Goal: Task Accomplishment & Management: Use online tool/utility

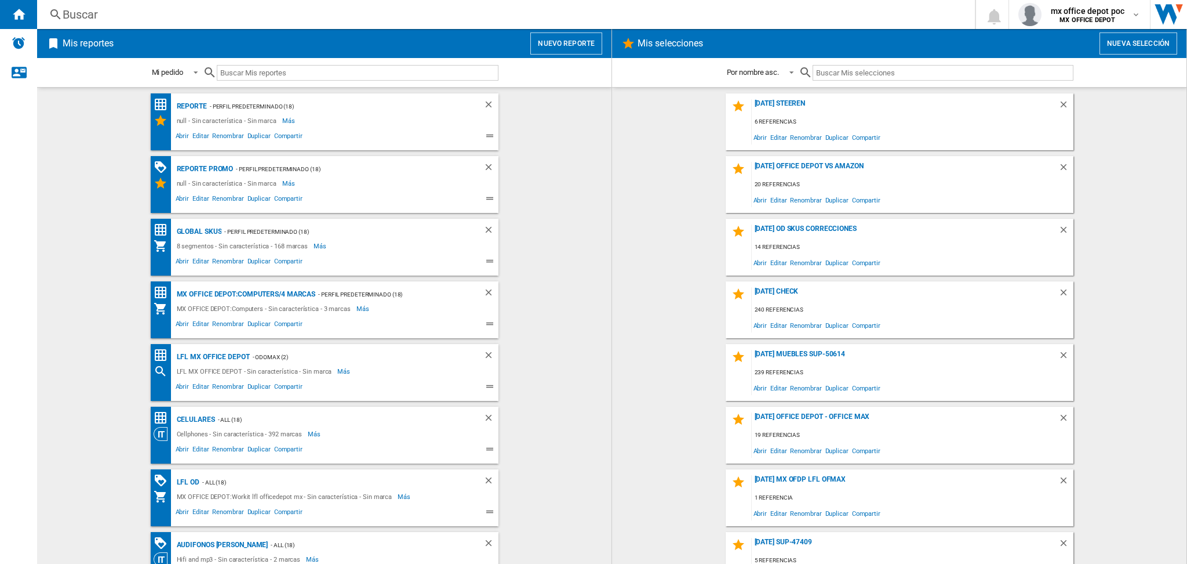
click at [539, 42] on button "Nuevo reporte" at bounding box center [567, 43] width 72 height 22
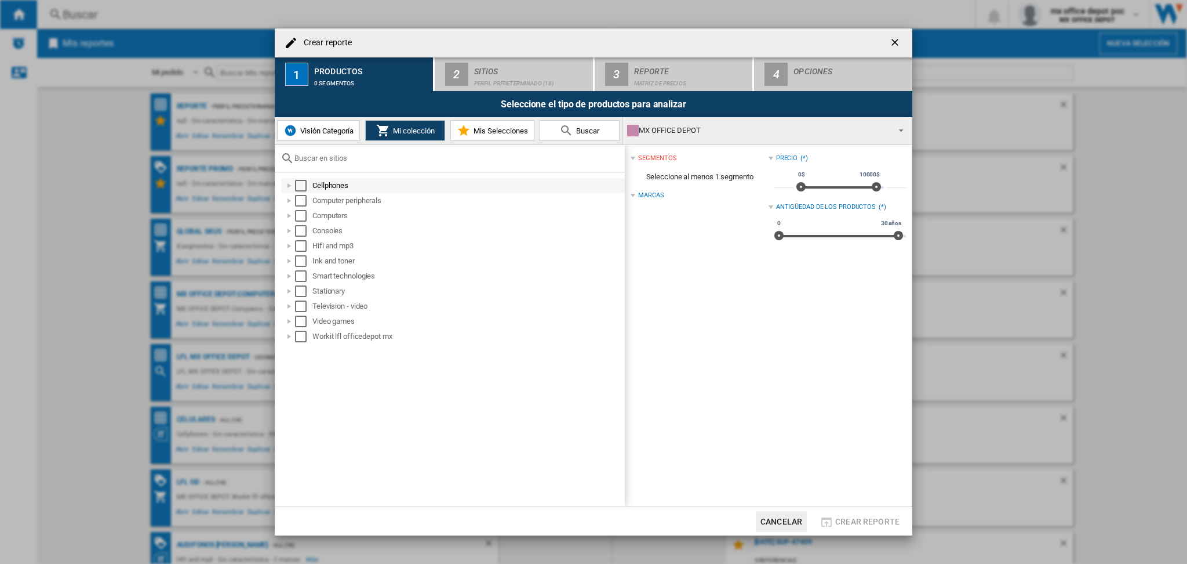
click at [291, 187] on div at bounding box center [290, 186] width 12 height 12
click at [300, 200] on div at bounding box center [302, 201] width 12 height 12
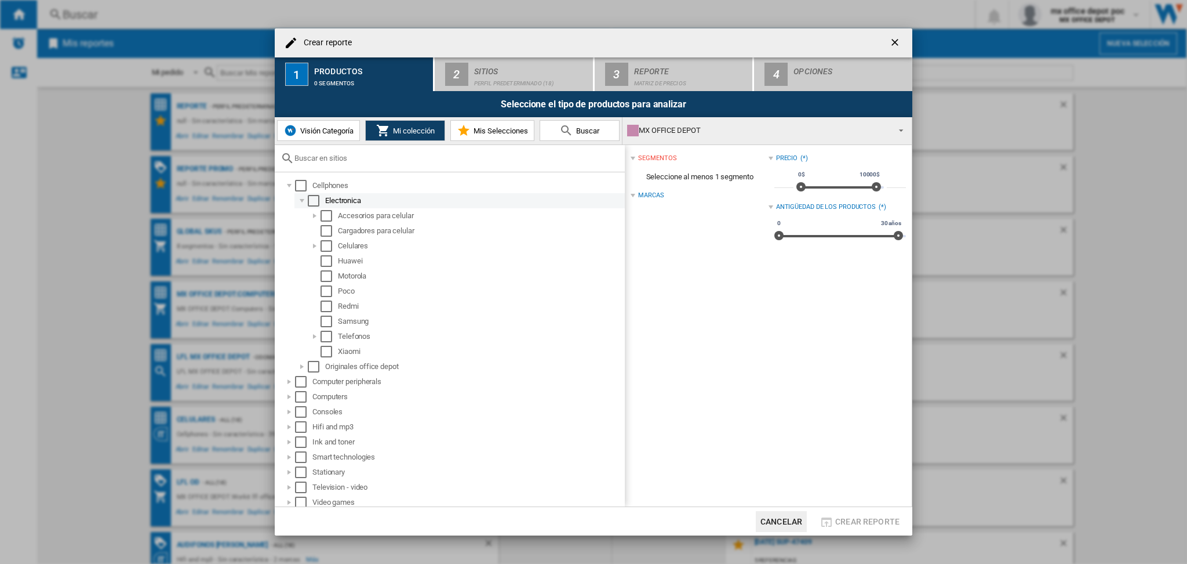
click at [300, 200] on div at bounding box center [302, 201] width 12 height 12
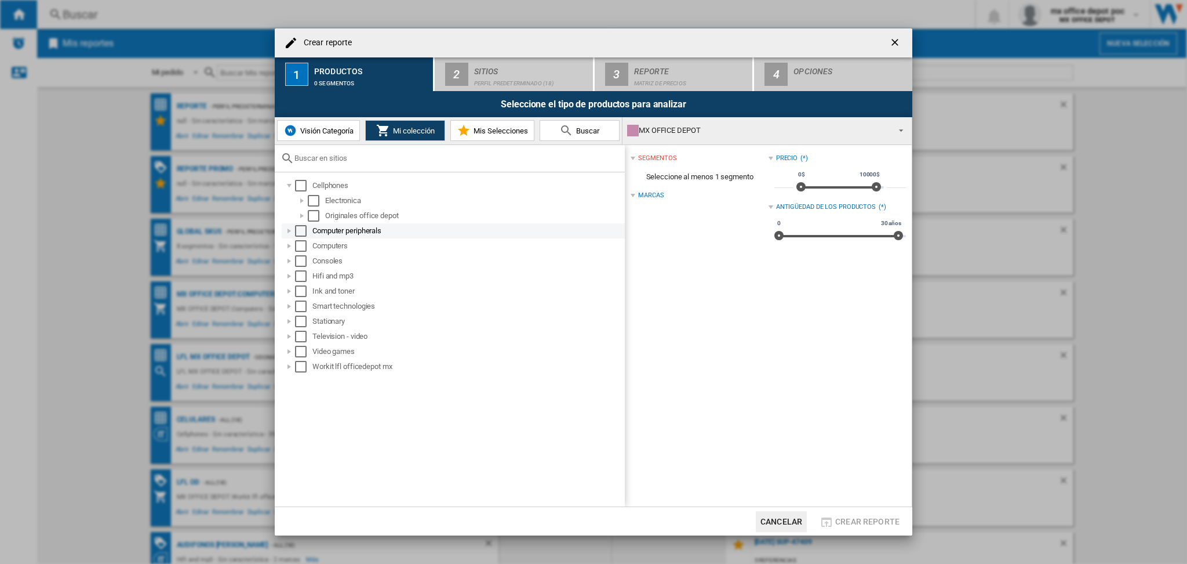
click at [286, 230] on div at bounding box center [290, 231] width 12 height 12
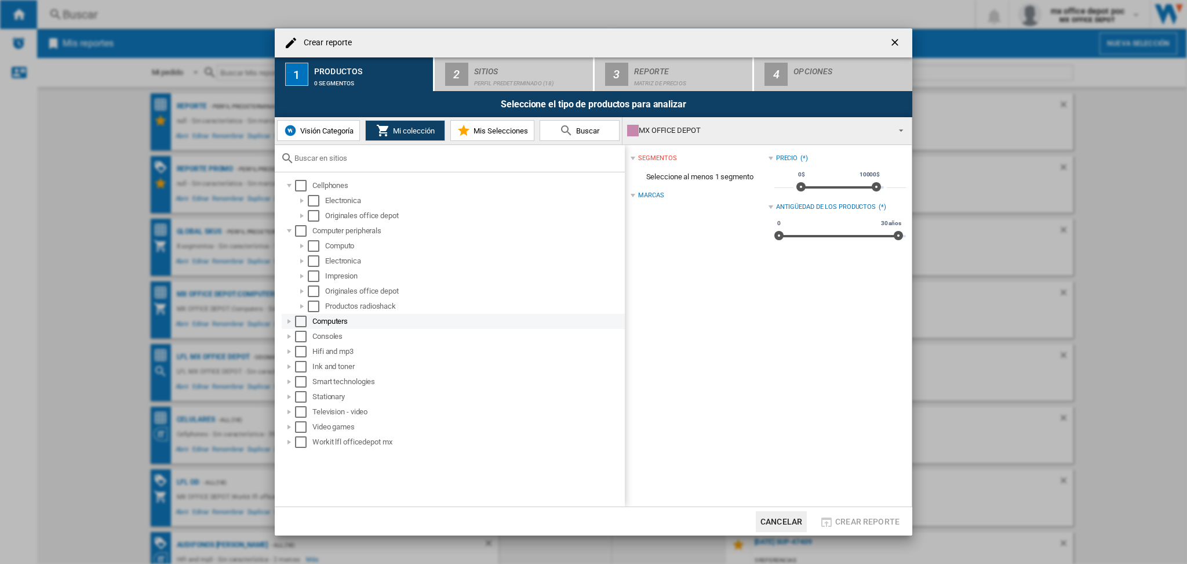
click at [284, 320] on div at bounding box center [290, 321] width 12 height 12
click at [290, 366] on div at bounding box center [290, 367] width 12 height 12
click at [288, 400] on div at bounding box center [290, 397] width 12 height 12
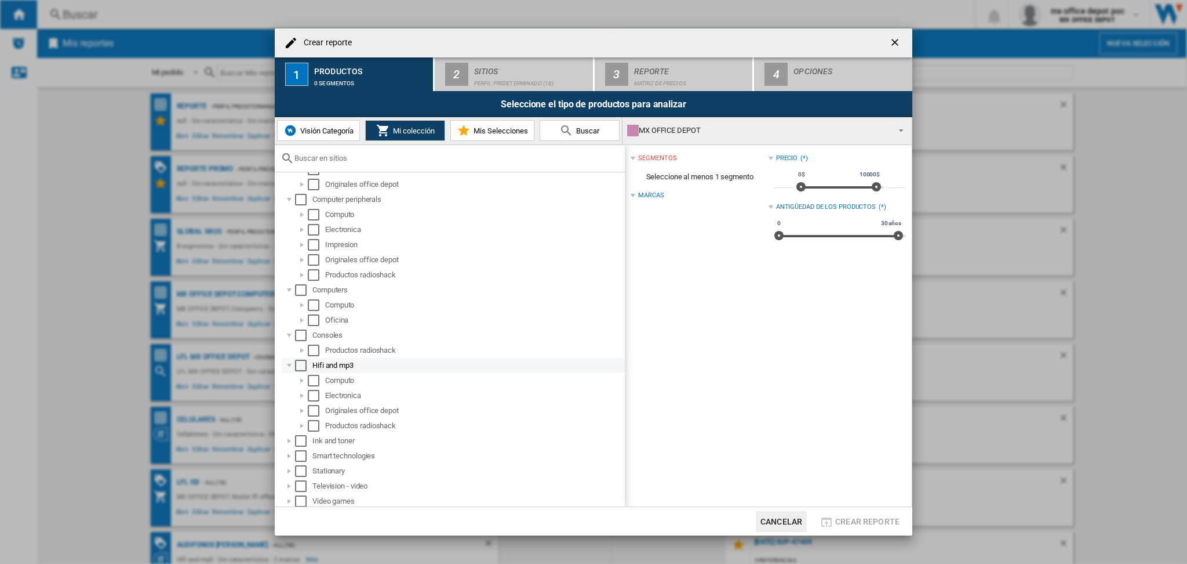
scroll to position [48, 0]
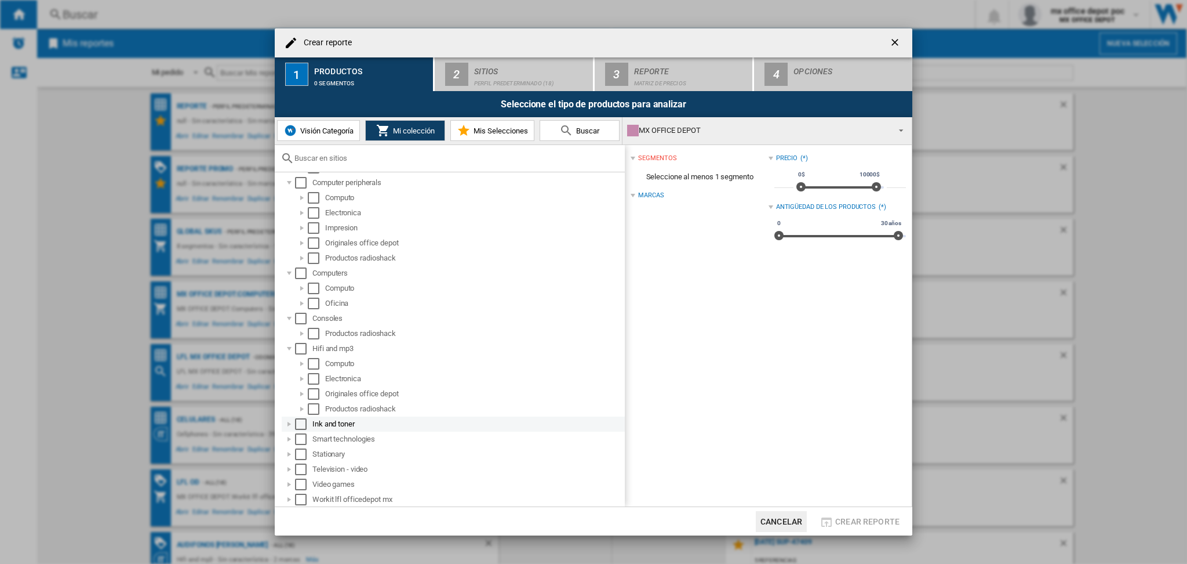
click at [288, 430] on div "Ink and toner" at bounding box center [453, 423] width 343 height 15
click at [290, 422] on div at bounding box center [290, 424] width 12 height 12
click at [290, 441] on div at bounding box center [290, 440] width 12 height 12
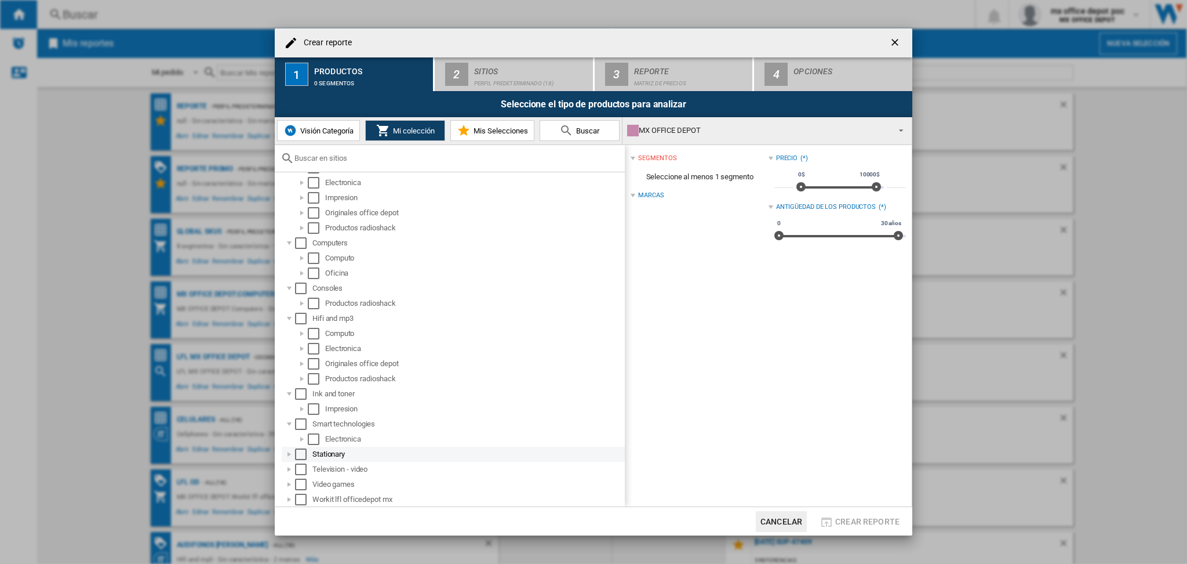
click at [291, 449] on div at bounding box center [290, 454] width 12 height 12
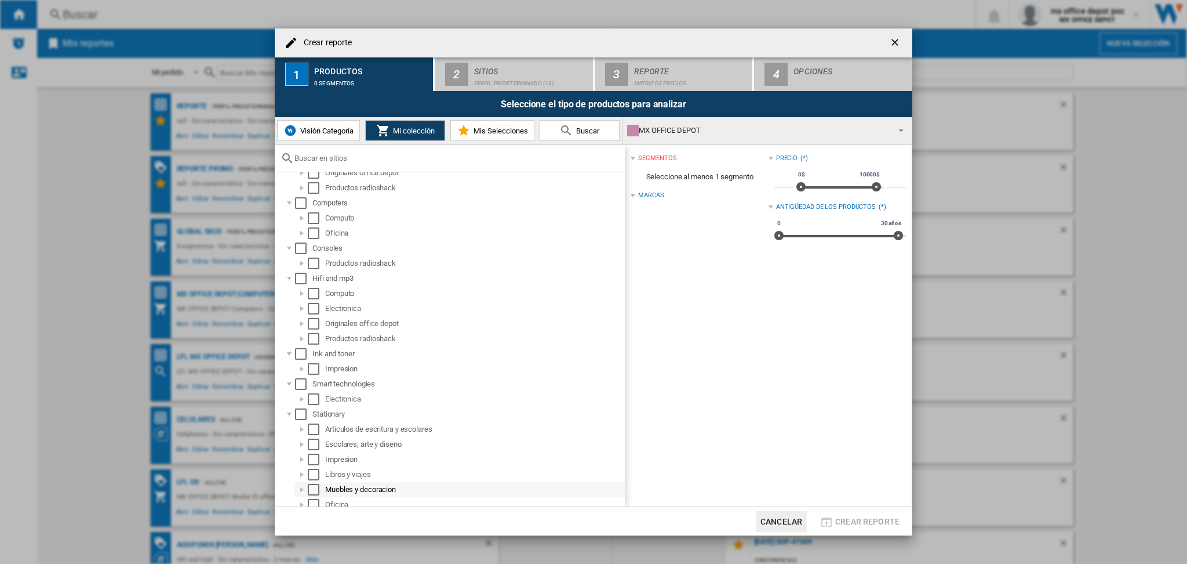
scroll to position [199, 0]
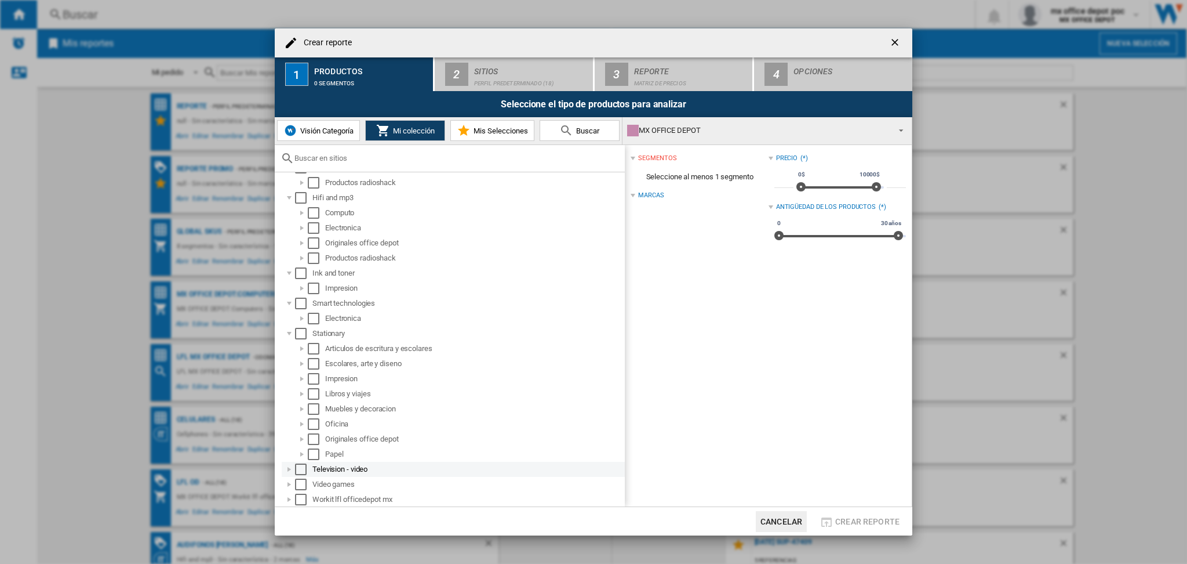
click at [290, 468] on div at bounding box center [290, 469] width 12 height 12
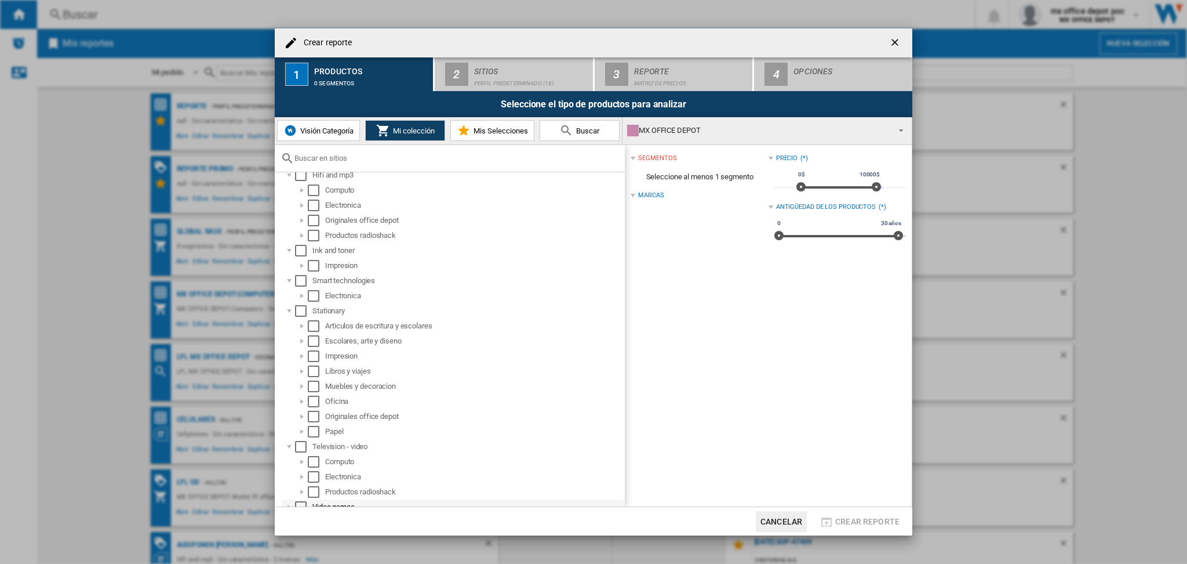
scroll to position [244, 0]
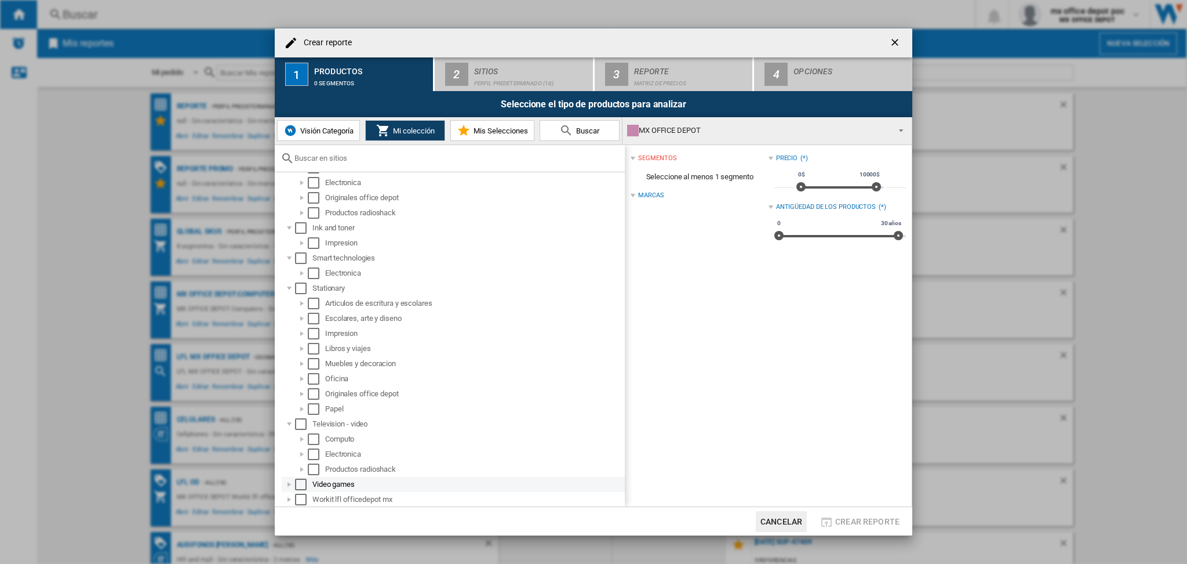
click at [289, 491] on div "Video games" at bounding box center [453, 484] width 343 height 15
click at [285, 487] on div at bounding box center [290, 484] width 12 height 12
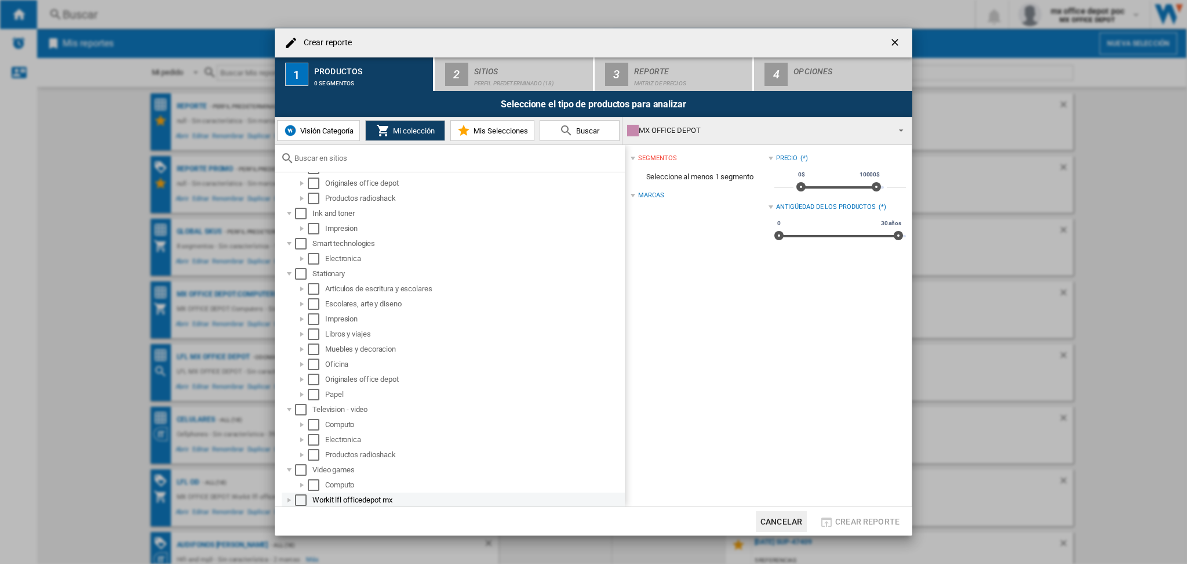
click at [289, 501] on div at bounding box center [290, 500] width 12 height 12
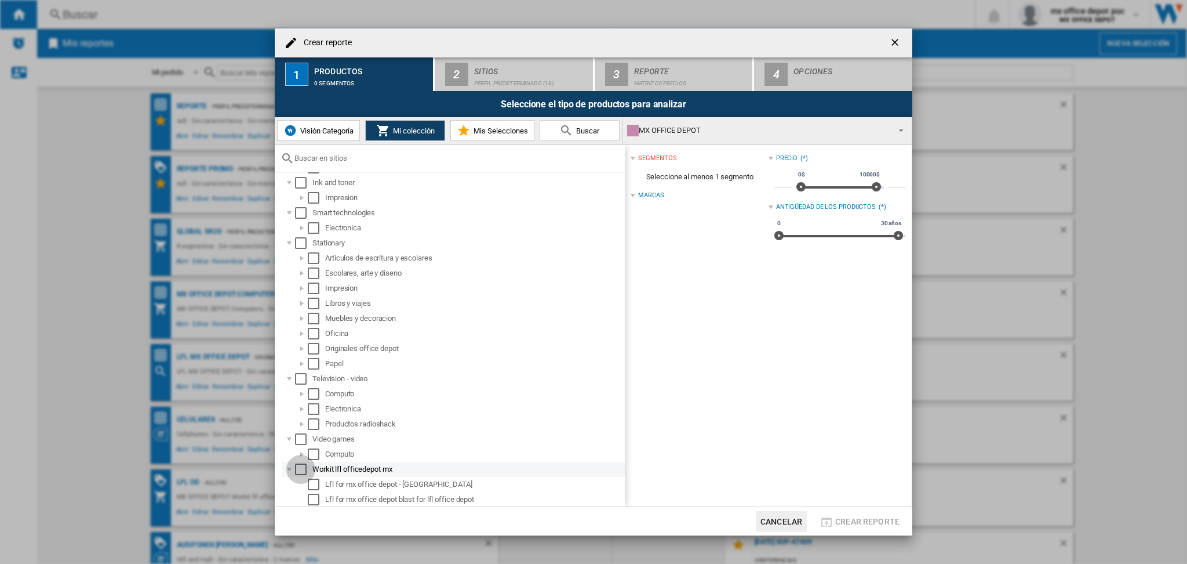
click at [297, 467] on div "Select" at bounding box center [301, 469] width 12 height 12
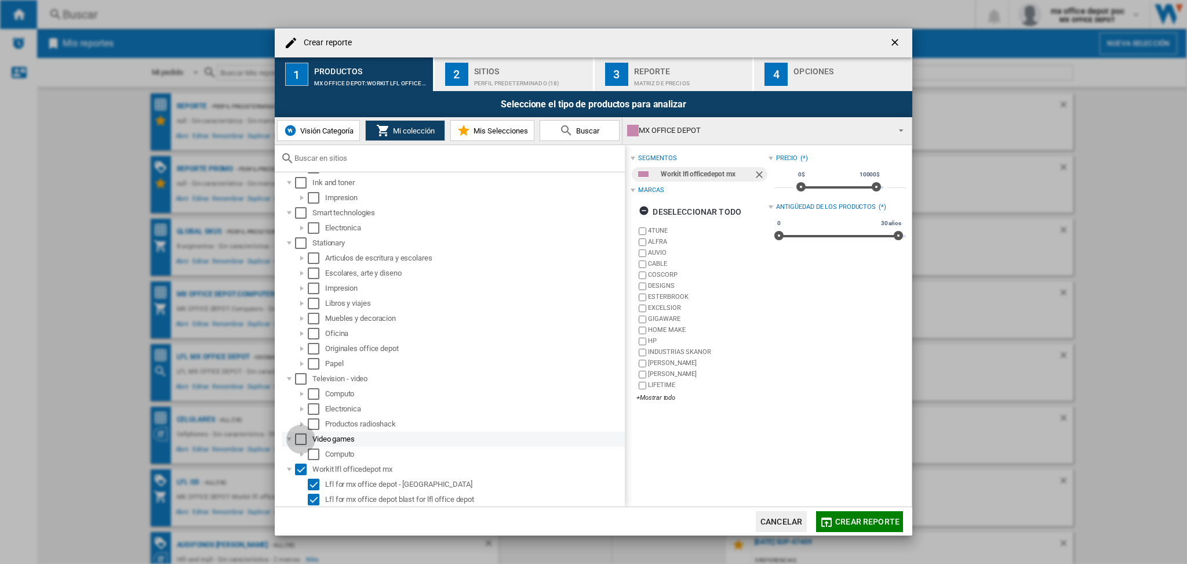
click at [298, 437] on div "Select" at bounding box center [301, 439] width 12 height 12
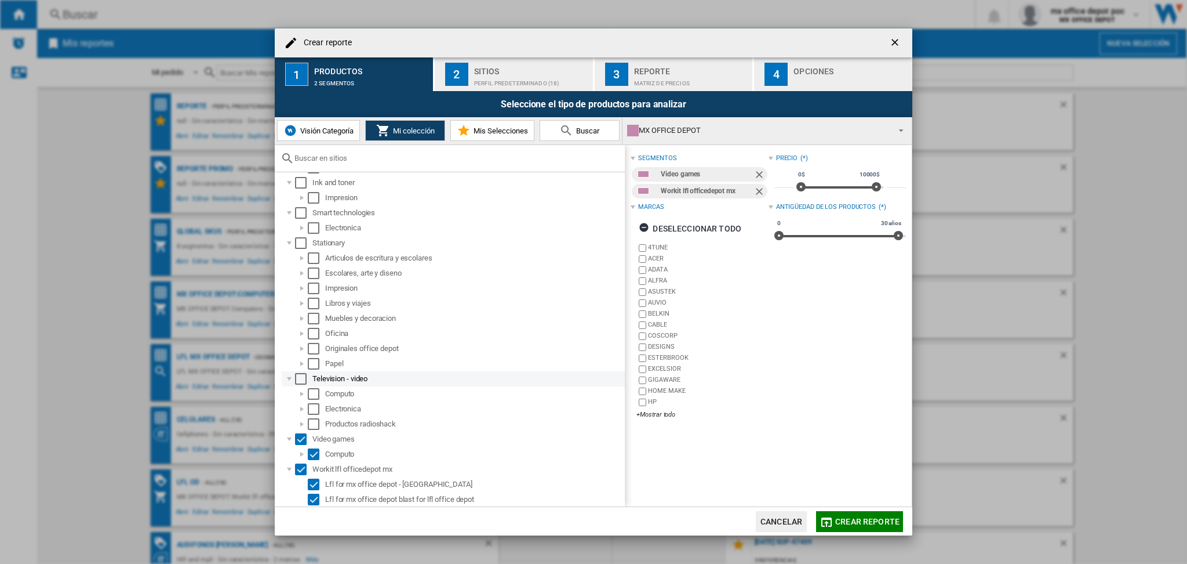
click at [302, 377] on div "Select" at bounding box center [301, 379] width 12 height 12
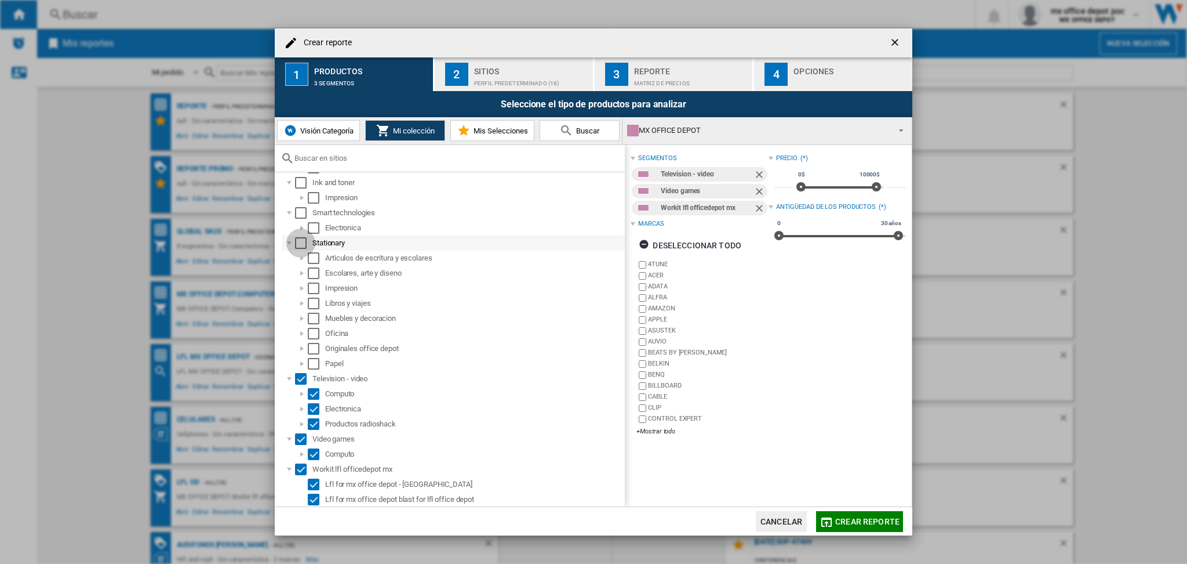
click at [297, 246] on div "Select" at bounding box center [301, 243] width 12 height 12
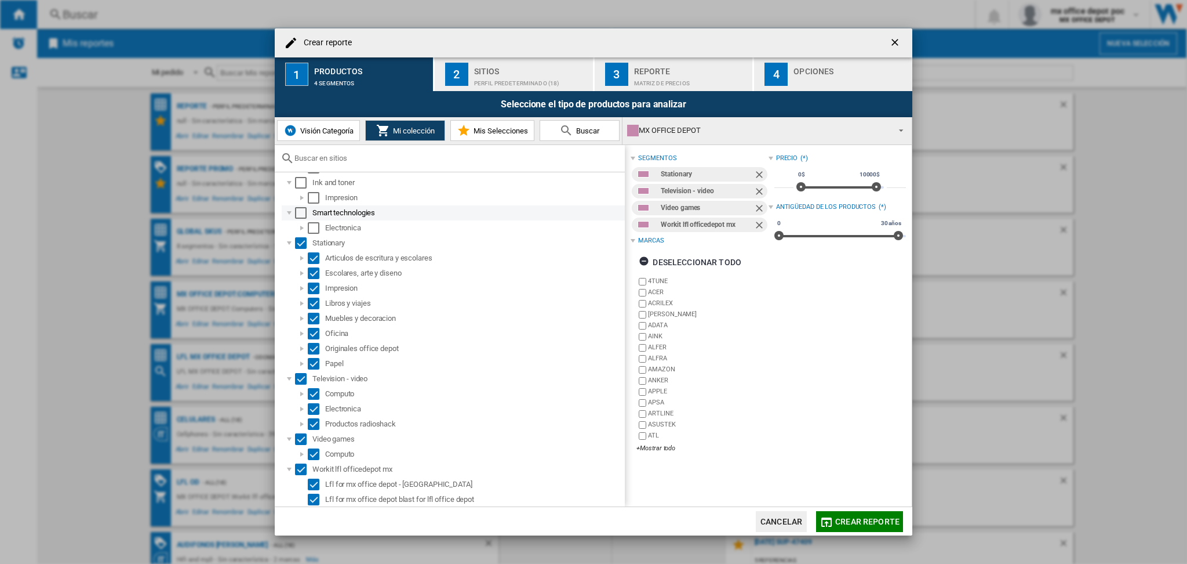
click at [299, 207] on div "Select" at bounding box center [301, 213] width 12 height 12
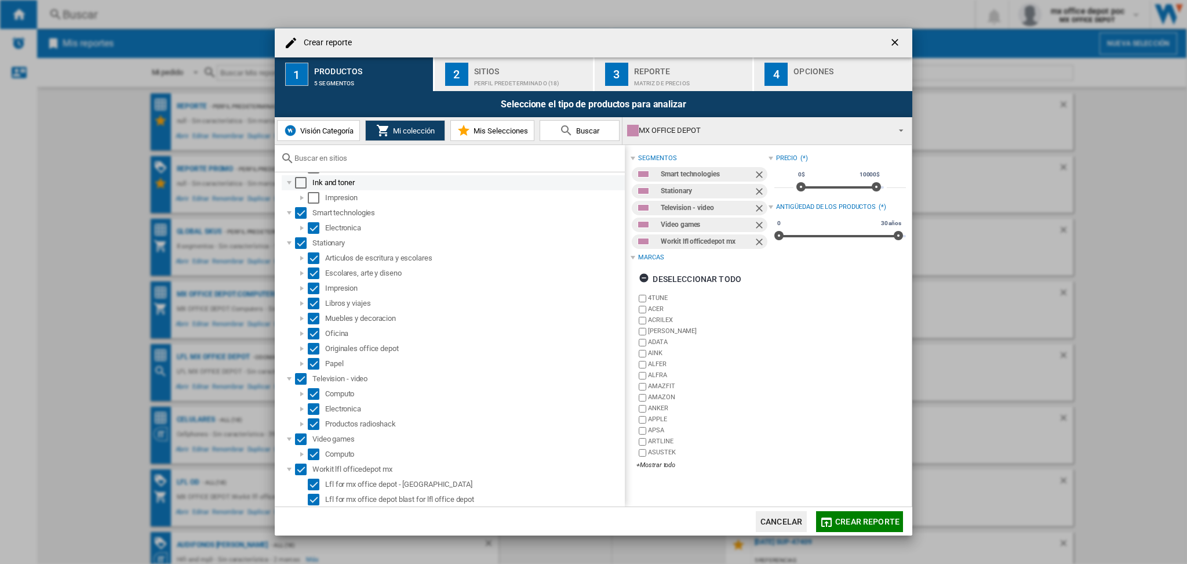
click at [297, 182] on div "Select" at bounding box center [301, 183] width 12 height 12
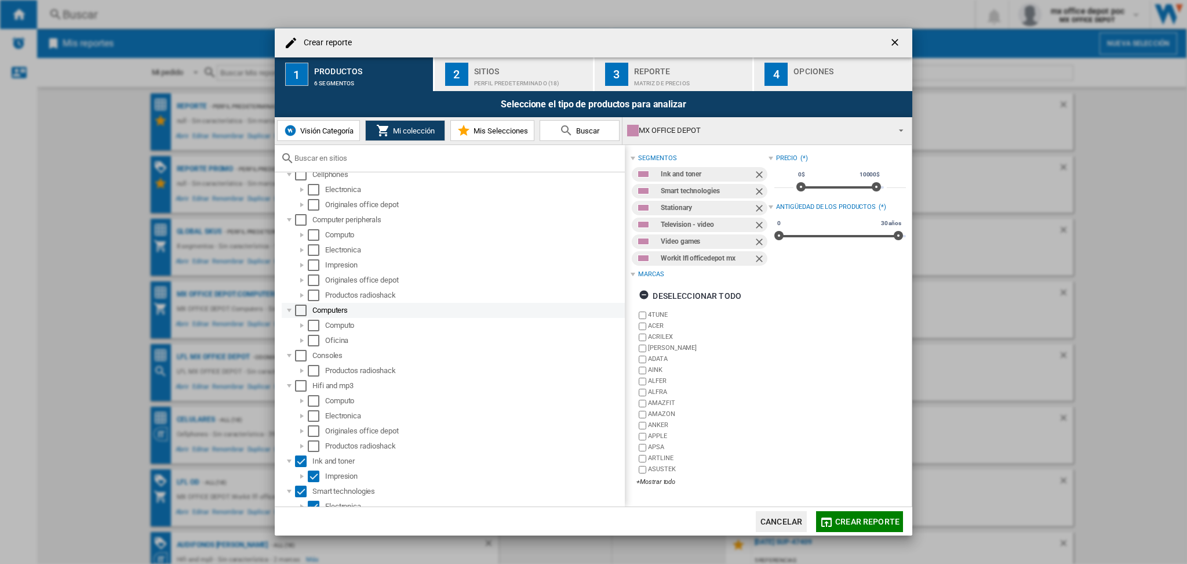
scroll to position [0, 0]
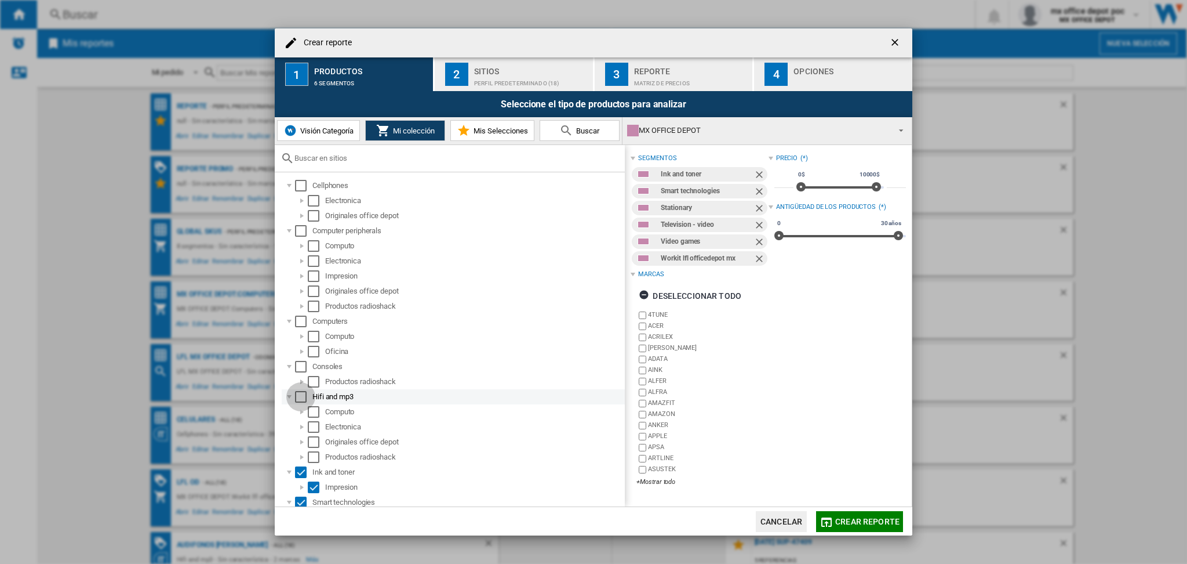
click at [300, 401] on div "Select" at bounding box center [301, 397] width 12 height 12
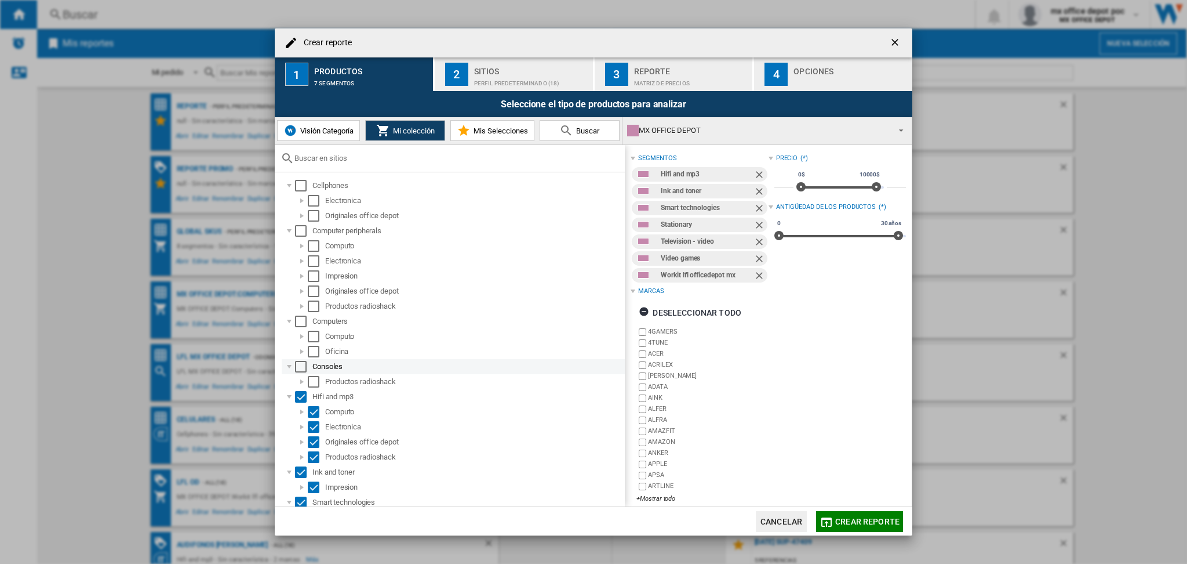
click at [295, 371] on div "Select" at bounding box center [301, 367] width 12 height 12
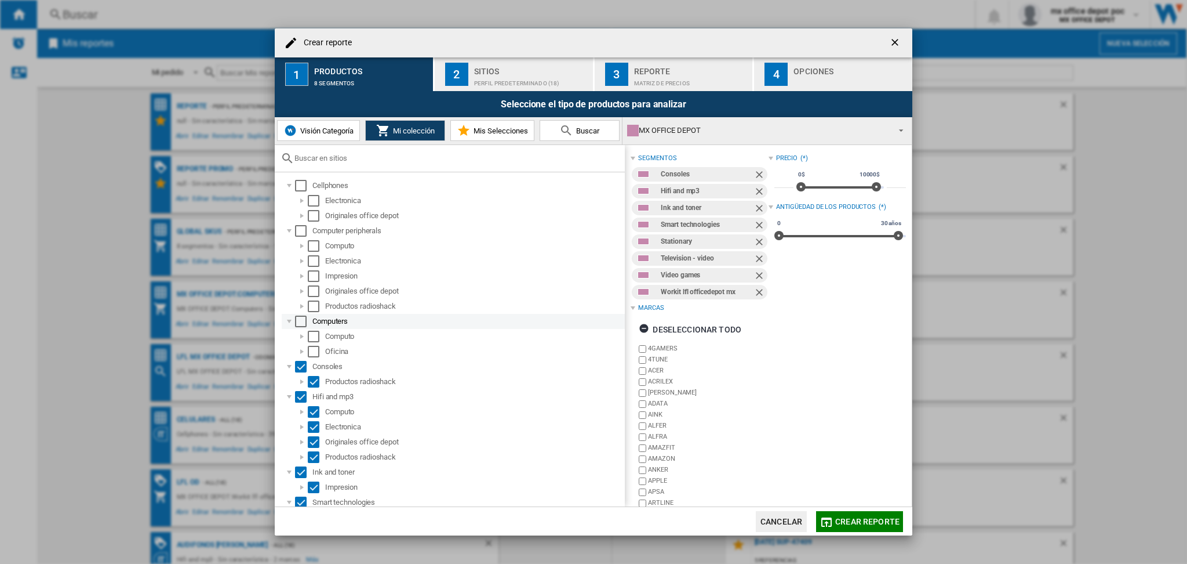
click at [302, 323] on div "Select" at bounding box center [301, 321] width 12 height 12
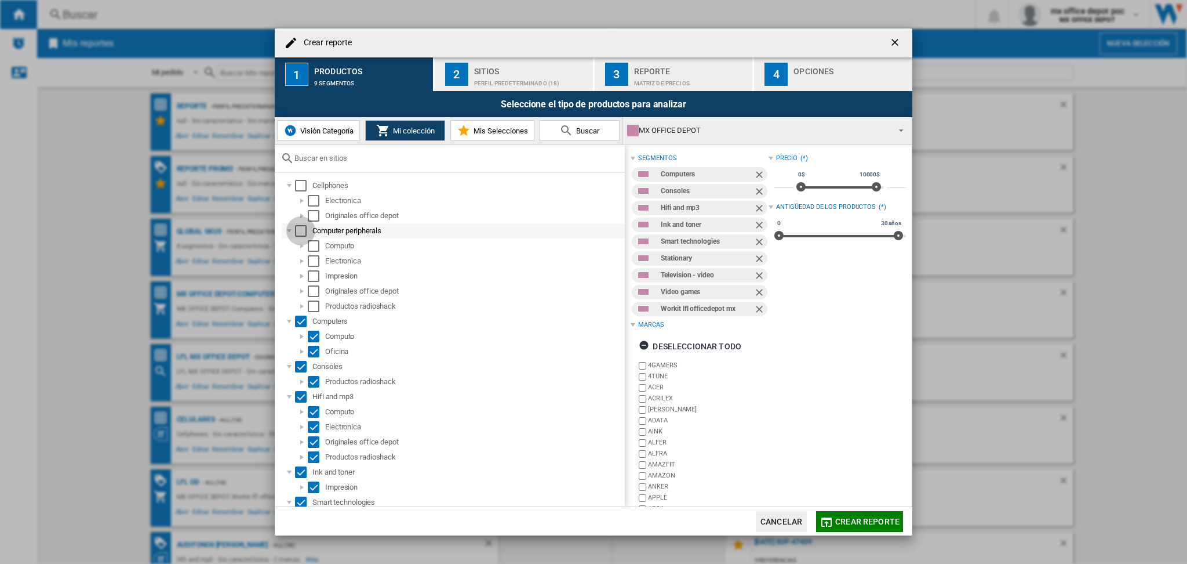
click at [302, 235] on div "Select" at bounding box center [301, 231] width 12 height 12
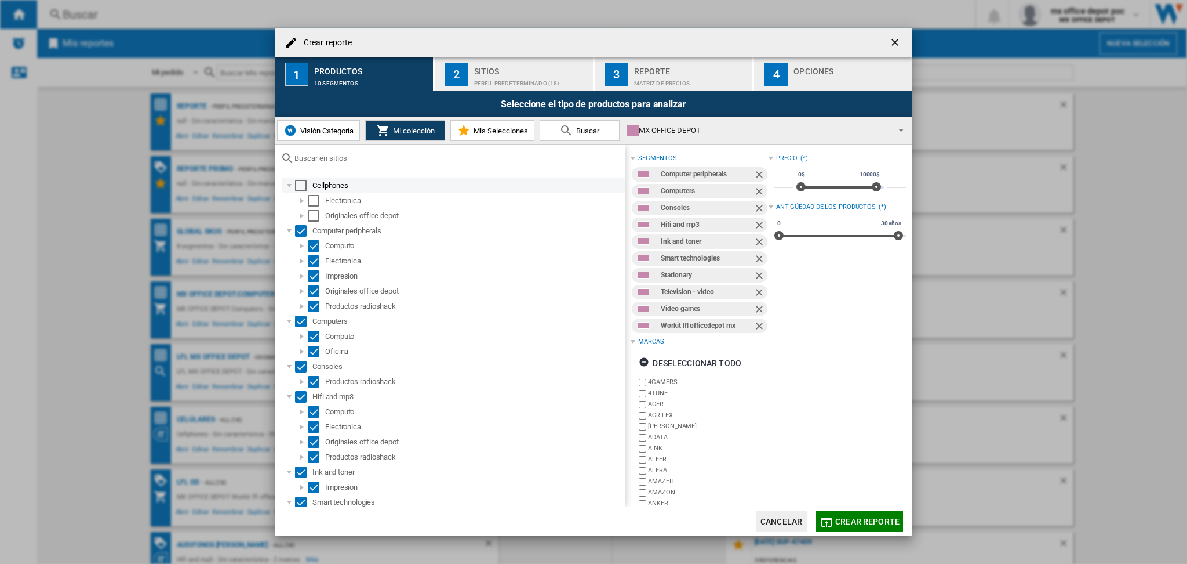
click at [301, 184] on div "Select" at bounding box center [301, 186] width 12 height 12
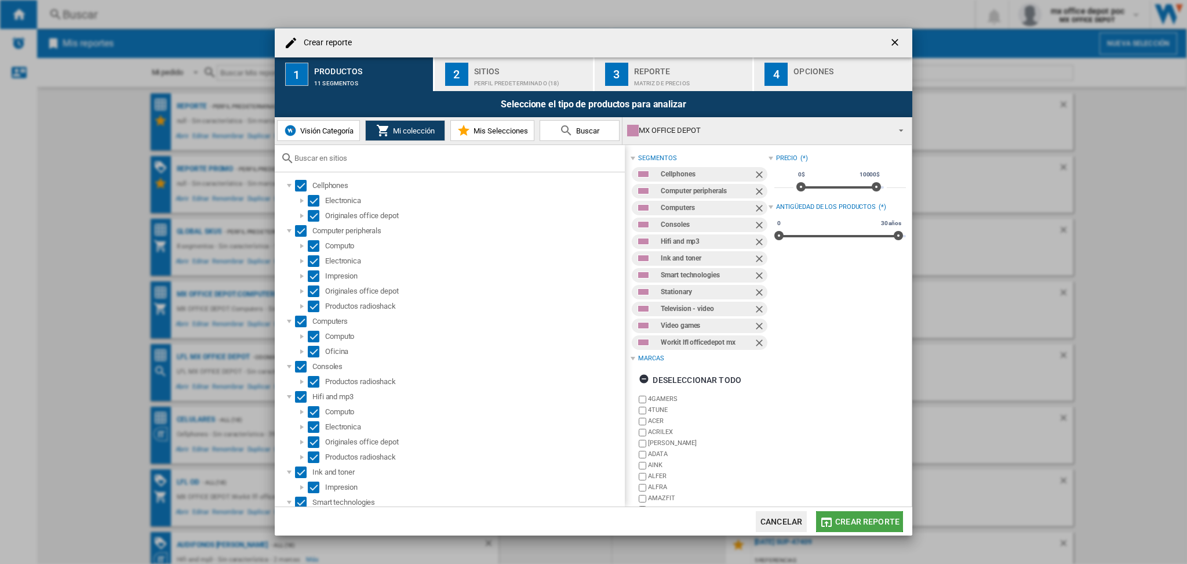
click at [843, 512] on button "Crear reporte" at bounding box center [859, 521] width 87 height 21
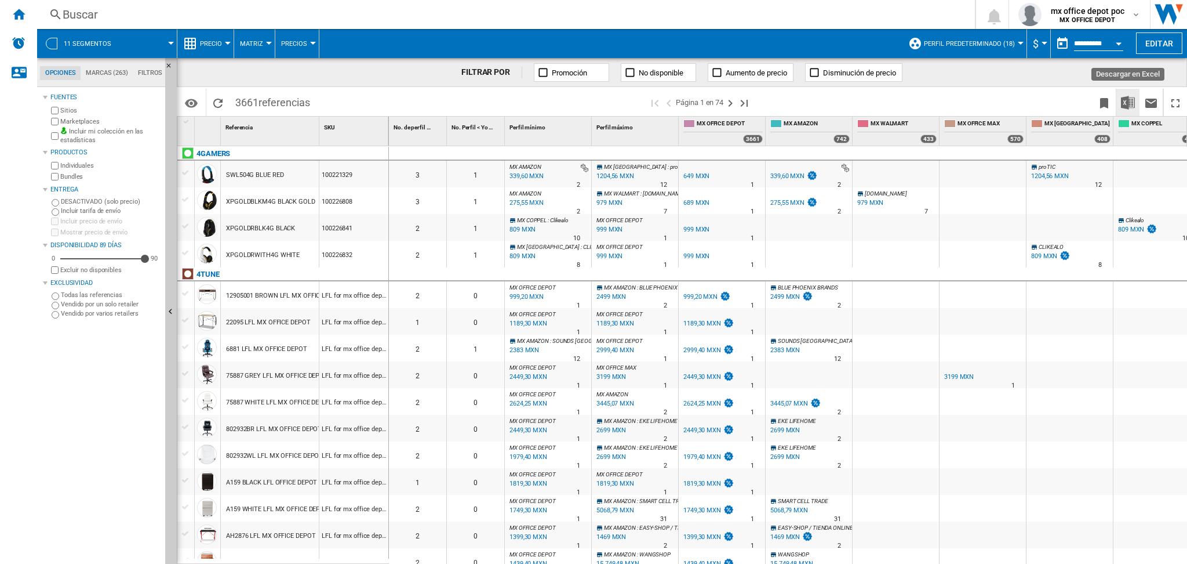
click at [1134, 101] on img "Descargar en Excel" at bounding box center [1128, 103] width 14 height 14
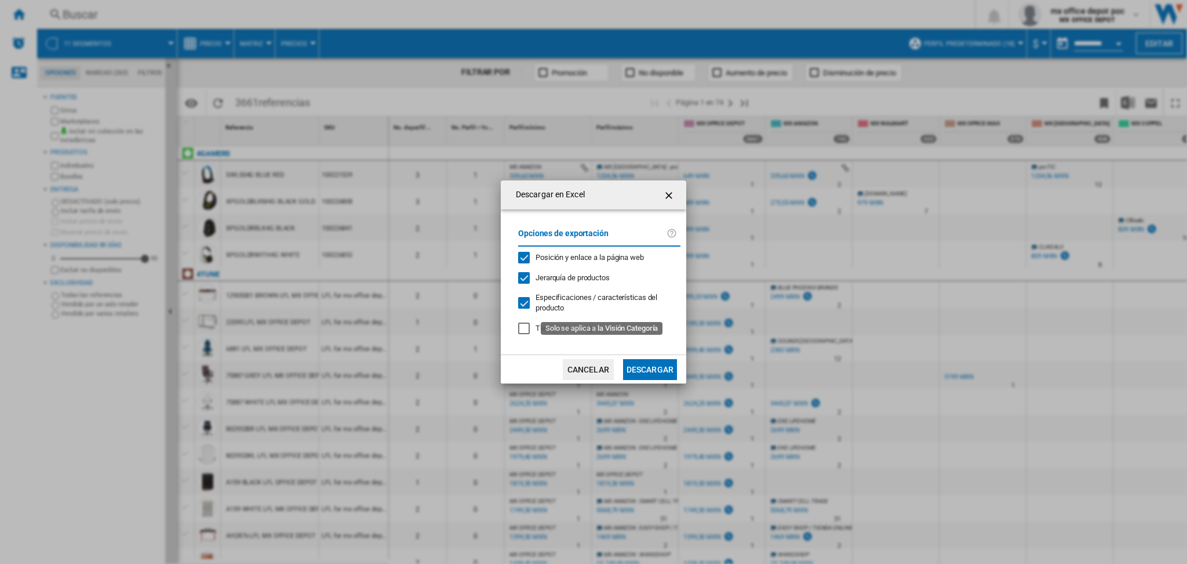
click at [574, 303] on div "Especificaciones / características del producto" at bounding box center [604, 302] width 136 height 21
click at [583, 282] on span "Jerarquía de productos" at bounding box center [573, 277] width 74 height 9
click at [662, 371] on button "Descargar" at bounding box center [650, 369] width 54 height 21
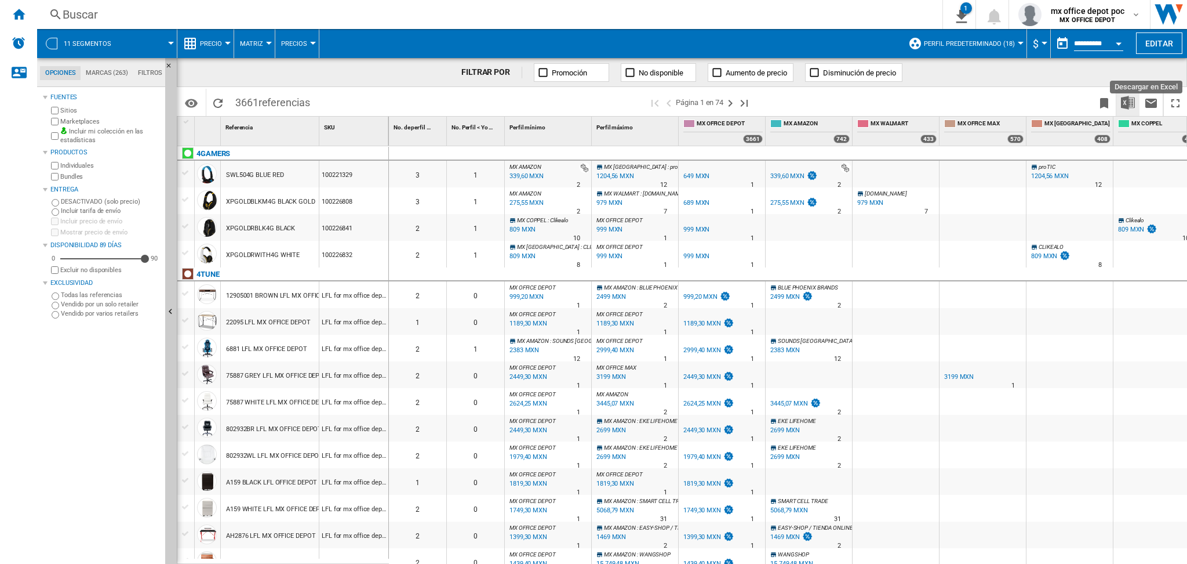
click at [1127, 98] on img "Descargar en Excel" at bounding box center [1128, 103] width 14 height 14
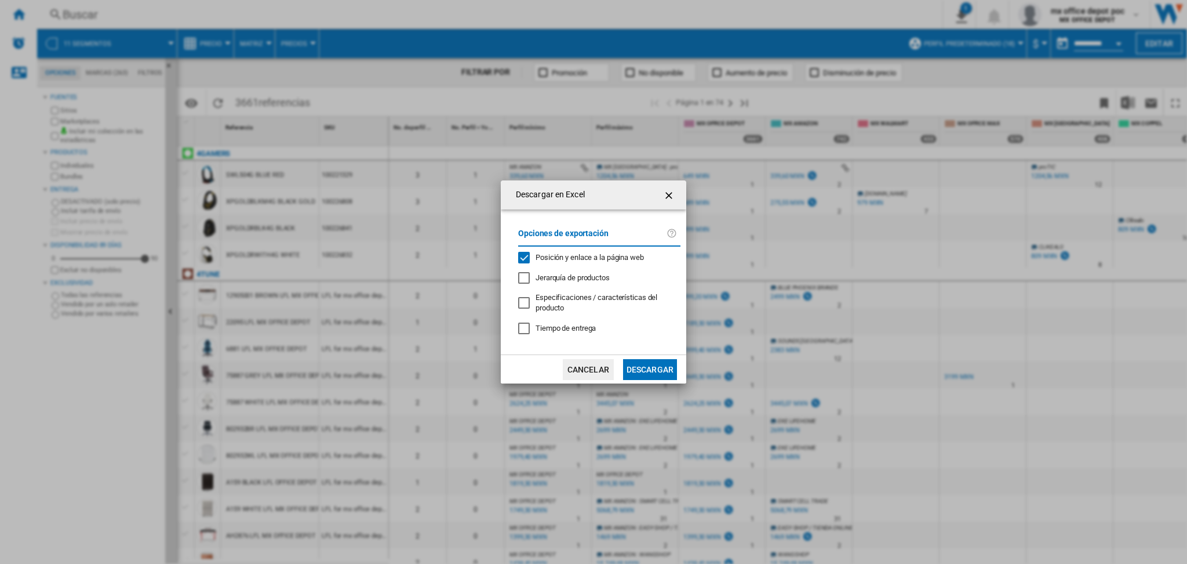
click at [560, 275] on span "Jerarquía de productos" at bounding box center [573, 277] width 74 height 9
click at [560, 299] on span "Especificaciones / características del producto" at bounding box center [597, 302] width 122 height 19
click at [632, 370] on button "Descargar" at bounding box center [650, 369] width 54 height 21
